Goal: Check status: Check status

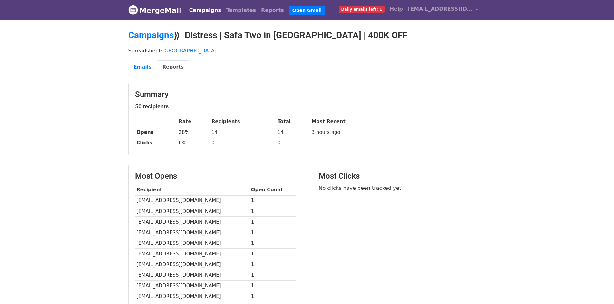
click at [151, 9] on link "MergeMail" at bounding box center [154, 11] width 53 height 14
click at [168, 68] on link "Reports" at bounding box center [173, 67] width 32 height 13
click at [157, 65] on link "Reports" at bounding box center [173, 67] width 32 height 13
click at [142, 66] on link "Emails" at bounding box center [142, 67] width 29 height 13
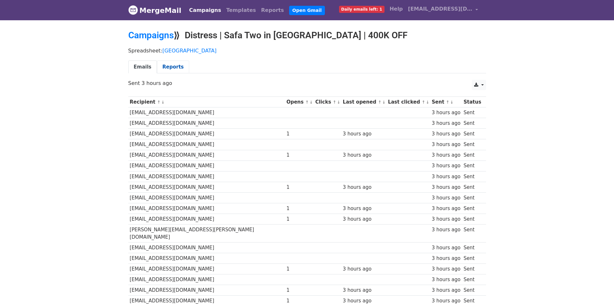
click at [169, 65] on link "Reports" at bounding box center [173, 67] width 32 height 13
